Goal: Task Accomplishment & Management: Manage account settings

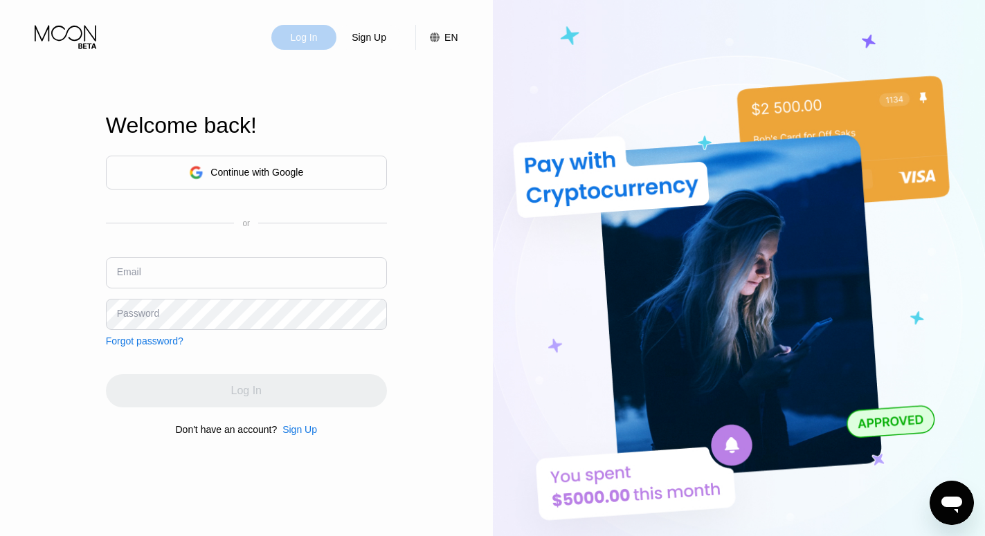
click at [315, 39] on div "Log In" at bounding box center [304, 37] width 30 height 14
click at [243, 268] on input "text" at bounding box center [246, 273] width 281 height 31
click at [222, 277] on input "text" at bounding box center [246, 273] width 281 height 31
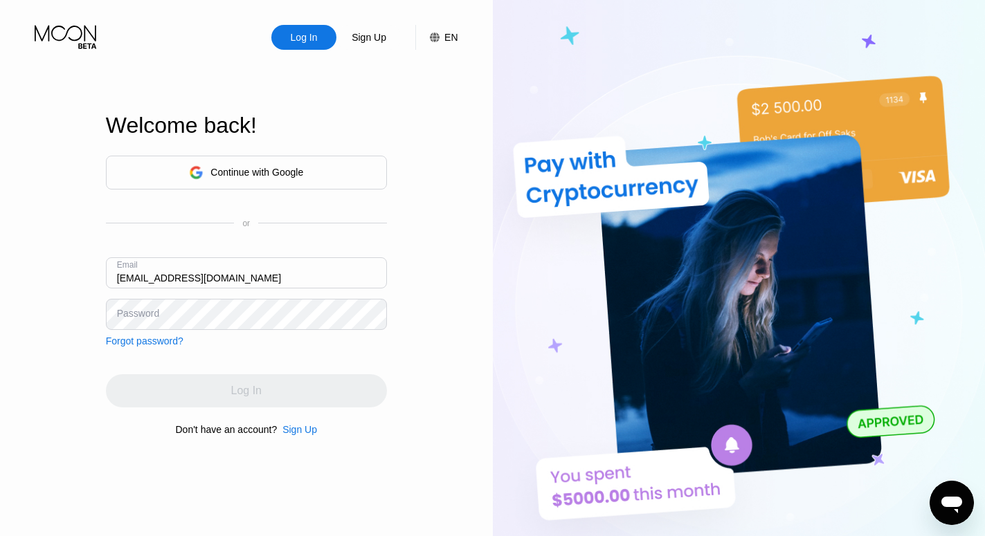
type input "[EMAIL_ADDRESS][DOMAIN_NAME]"
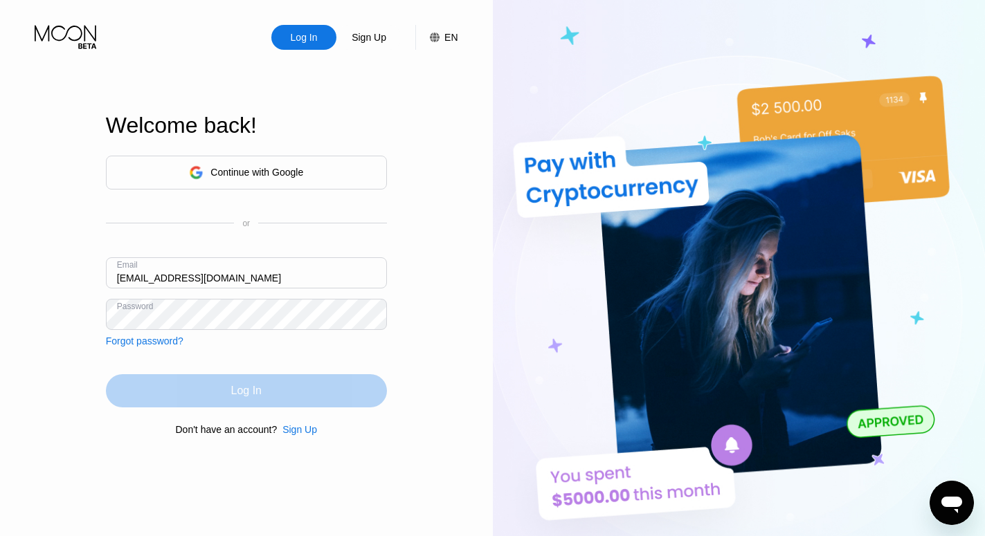
click at [244, 392] on div "Log In" at bounding box center [246, 391] width 30 height 14
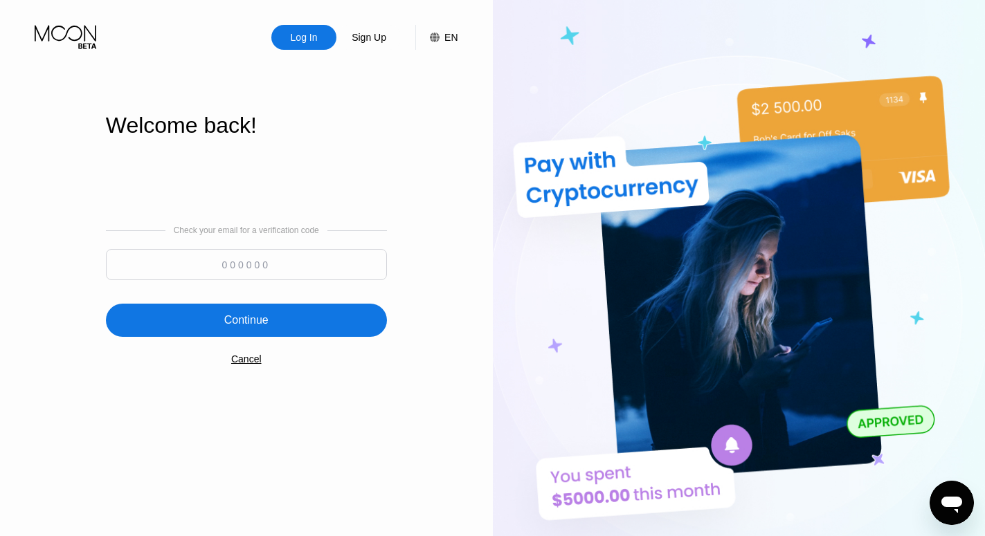
click at [269, 276] on input at bounding box center [246, 264] width 281 height 31
paste input "745362"
type input "745362"
click at [285, 327] on div "Continue" at bounding box center [246, 320] width 281 height 33
